Goal: Book appointment/travel/reservation

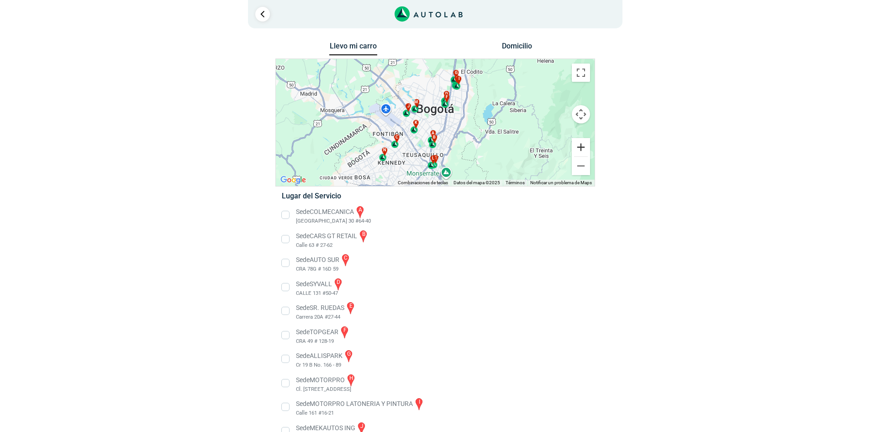
click at [584, 146] on button "Ampliar" at bounding box center [581, 147] width 18 height 18
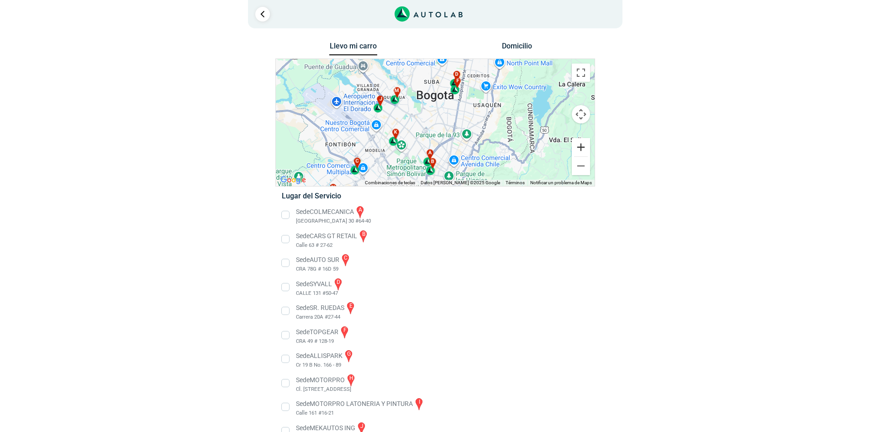
click at [584, 146] on button "Ampliar" at bounding box center [581, 147] width 18 height 18
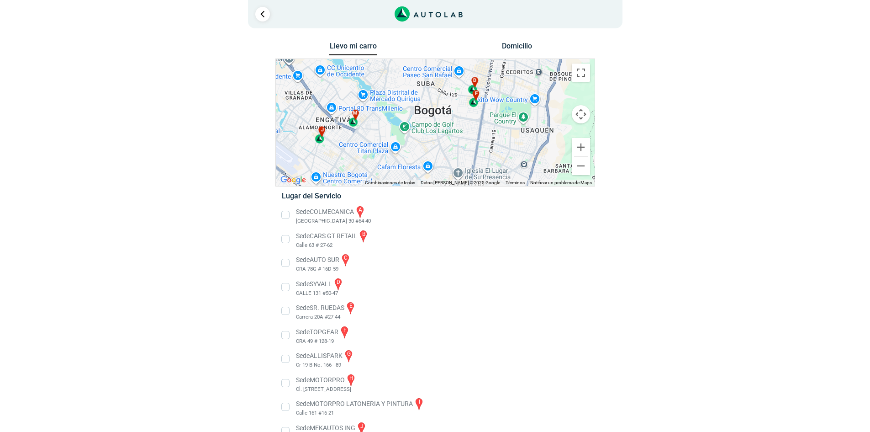
drag, startPoint x: 438, startPoint y: 98, endPoint x: 437, endPoint y: 158, distance: 60.3
click at [437, 158] on div "a b c d e f g" at bounding box center [435, 122] width 319 height 127
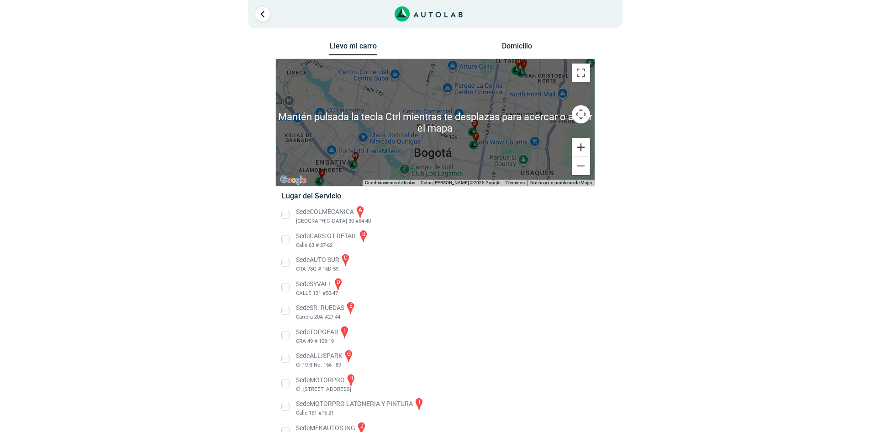
click at [578, 147] on button "Ampliar" at bounding box center [581, 147] width 18 height 18
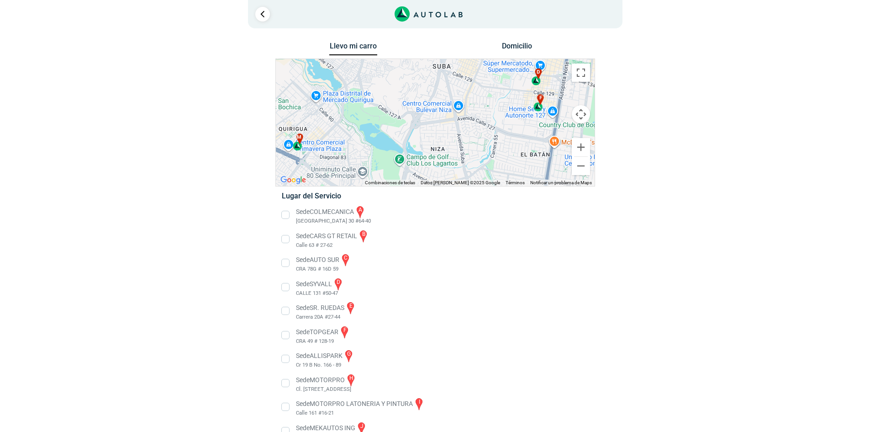
drag, startPoint x: 463, startPoint y: 154, endPoint x: 490, endPoint y: 89, distance: 70.7
click at [490, 89] on div "a b c d e f g" at bounding box center [435, 122] width 319 height 127
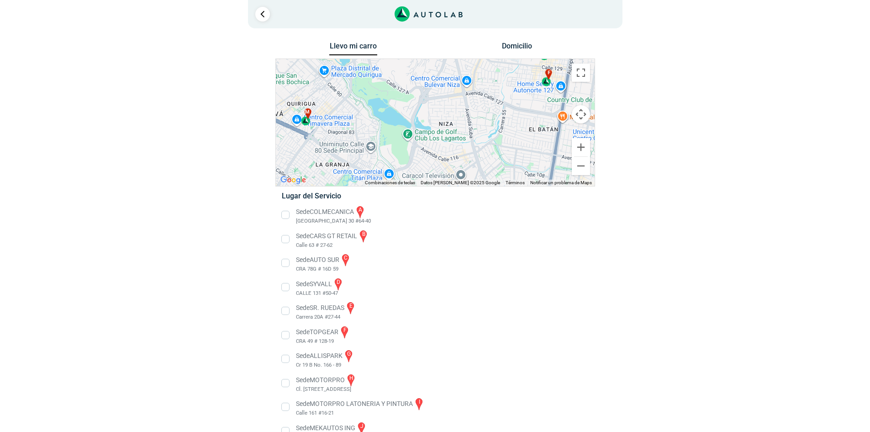
drag, startPoint x: 488, startPoint y: 142, endPoint x: 496, endPoint y: 116, distance: 27.5
click at [496, 116] on div "a b c d e f g" at bounding box center [435, 122] width 319 height 127
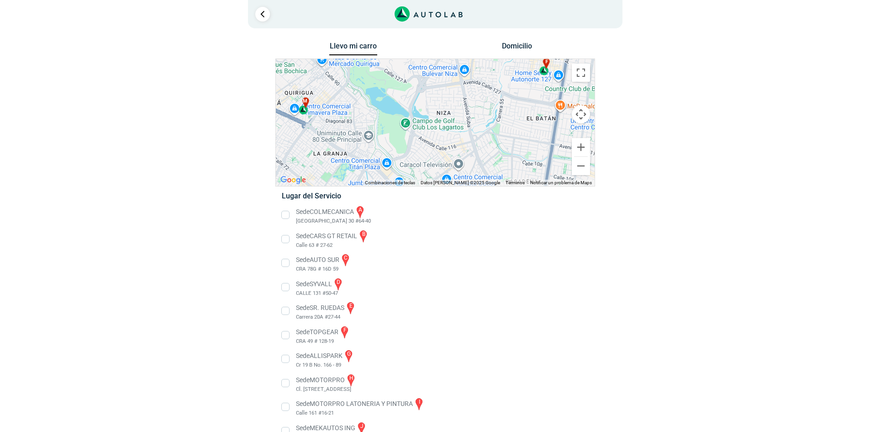
drag, startPoint x: 501, startPoint y: 152, endPoint x: 498, endPoint y: 139, distance: 13.5
click at [498, 139] on div "a b c d e f g" at bounding box center [435, 122] width 319 height 127
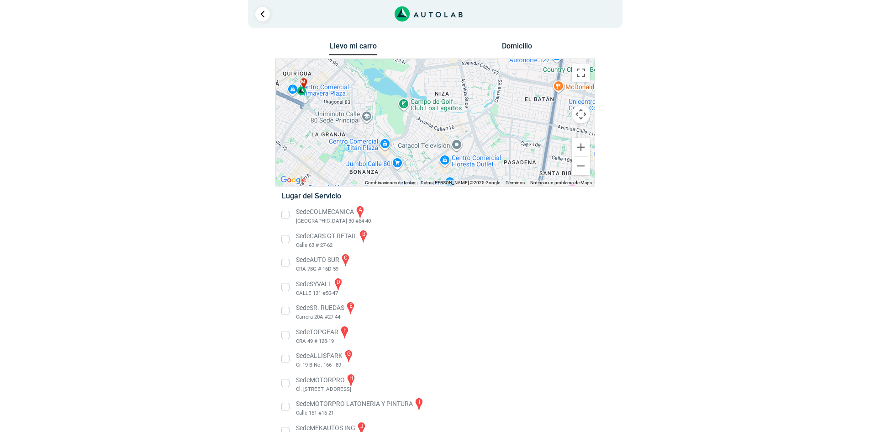
drag, startPoint x: 501, startPoint y: 152, endPoint x: 499, endPoint y: 131, distance: 21.6
click at [499, 131] on div "a b c d e f g" at bounding box center [435, 122] width 319 height 127
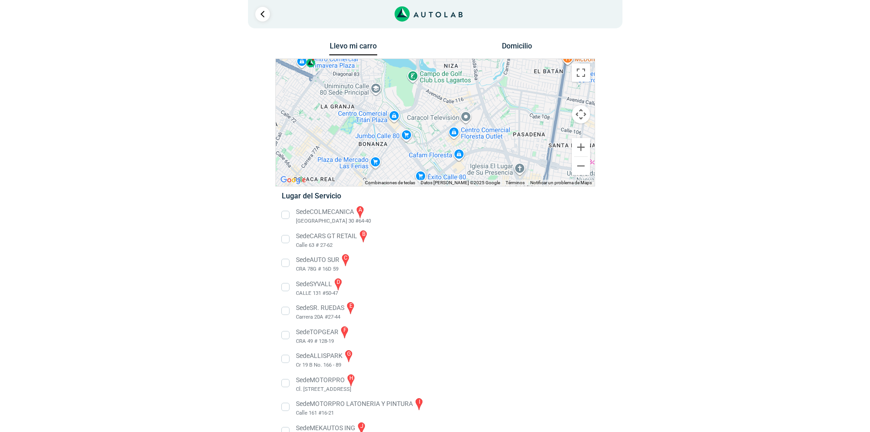
drag, startPoint x: 510, startPoint y: 126, endPoint x: 520, endPoint y: 100, distance: 28.1
click at [520, 96] on div "a b c d e f g" at bounding box center [435, 122] width 319 height 127
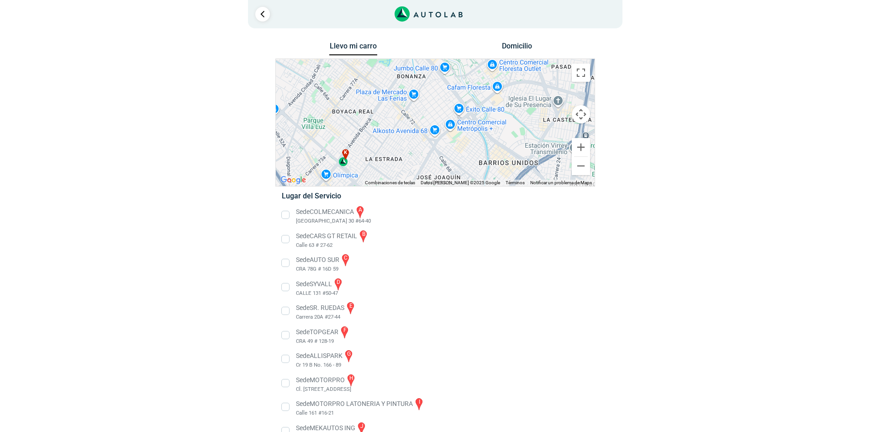
drag, startPoint x: 495, startPoint y: 162, endPoint x: 525, endPoint y: 110, distance: 60.4
click at [525, 110] on div "a b c d e f g" at bounding box center [435, 122] width 319 height 127
click at [344, 163] on div "k" at bounding box center [344, 157] width 11 height 17
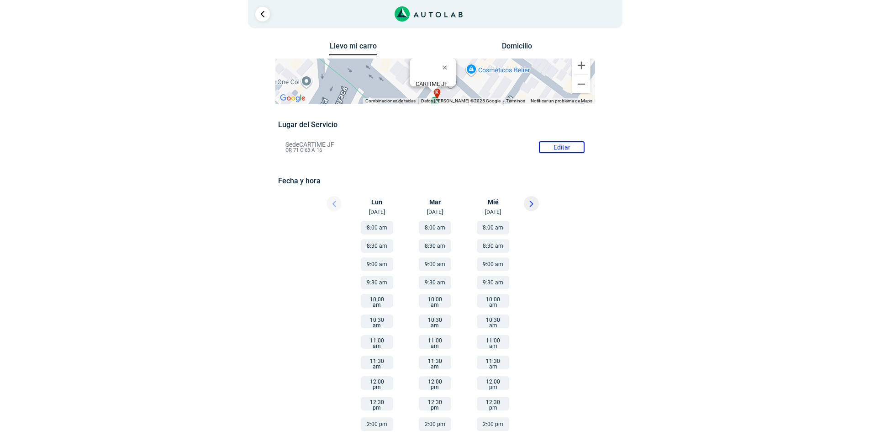
click at [339, 203] on div at bounding box center [326, 206] width 55 height 20
